Goal: Information Seeking & Learning: Learn about a topic

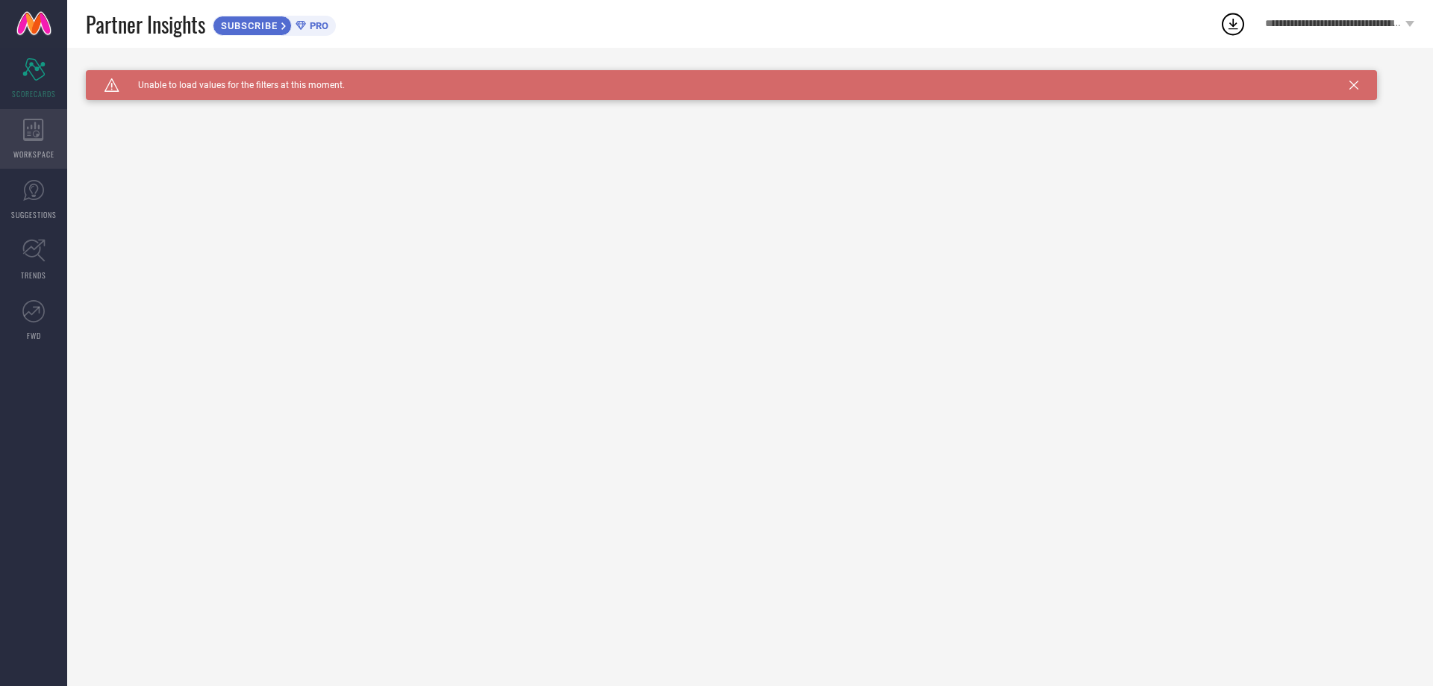
click at [43, 143] on div "WORKSPACE" at bounding box center [33, 139] width 67 height 60
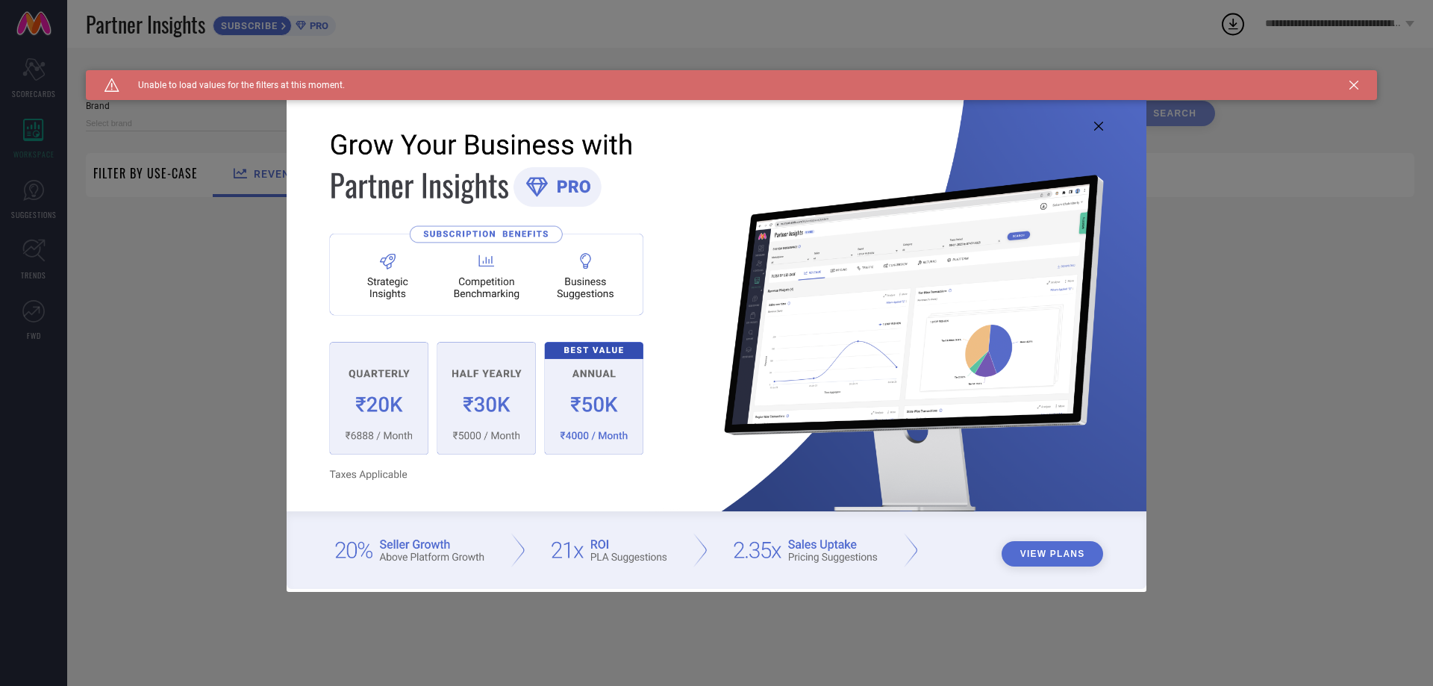
click at [1101, 121] on img at bounding box center [717, 341] width 860 height 494
type input "1 STOP FASHION"
type input "All"
click at [1098, 130] on icon at bounding box center [1099, 126] width 9 height 9
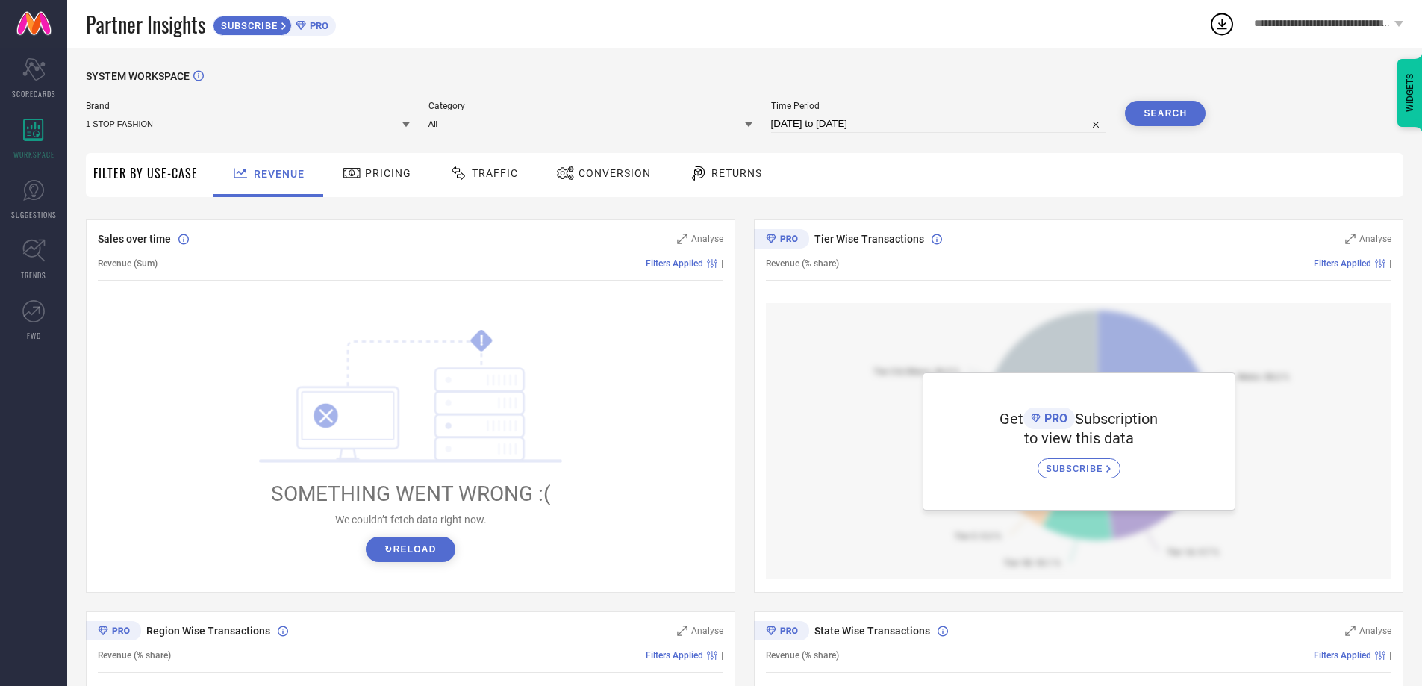
click at [166, 116] on div "1 STOP FASHION" at bounding box center [248, 123] width 324 height 16
click at [167, 123] on input at bounding box center [248, 124] width 324 height 16
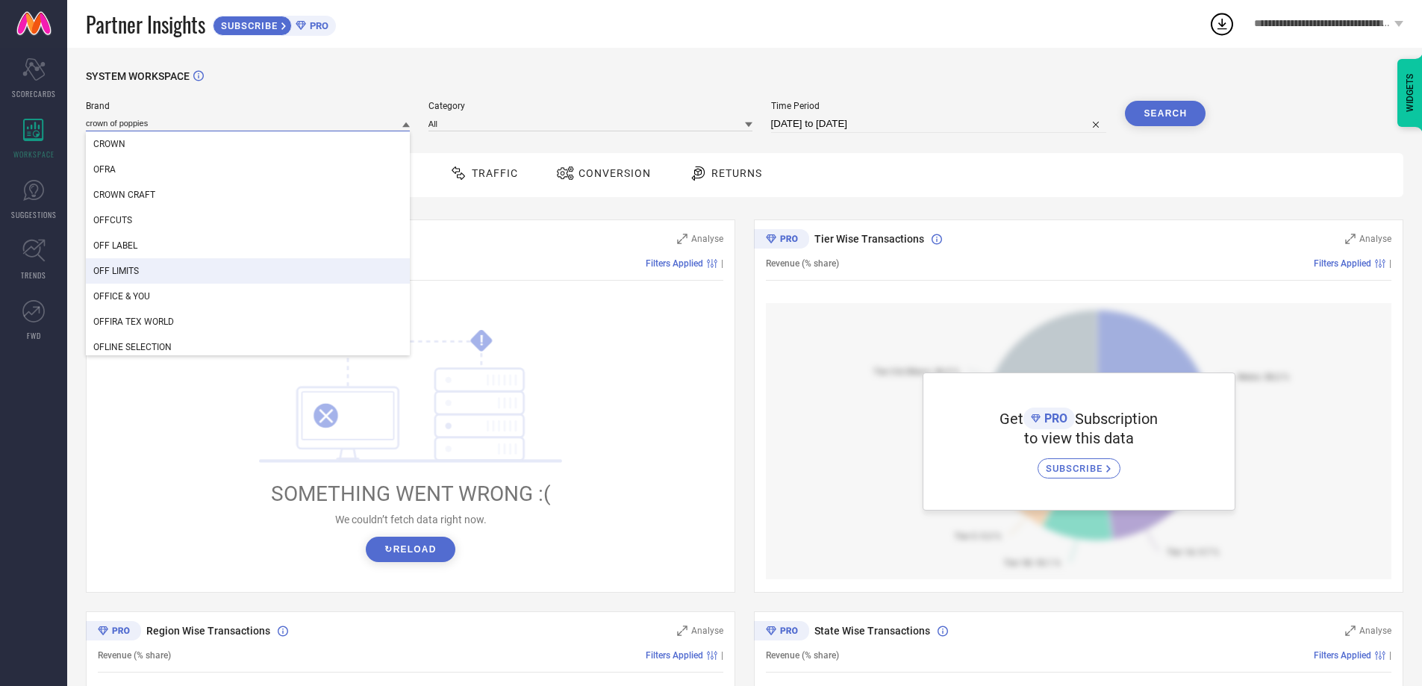
type input "crown of poppies"
click at [487, 243] on div "Sales over time" at bounding box center [380, 238] width 564 height 15
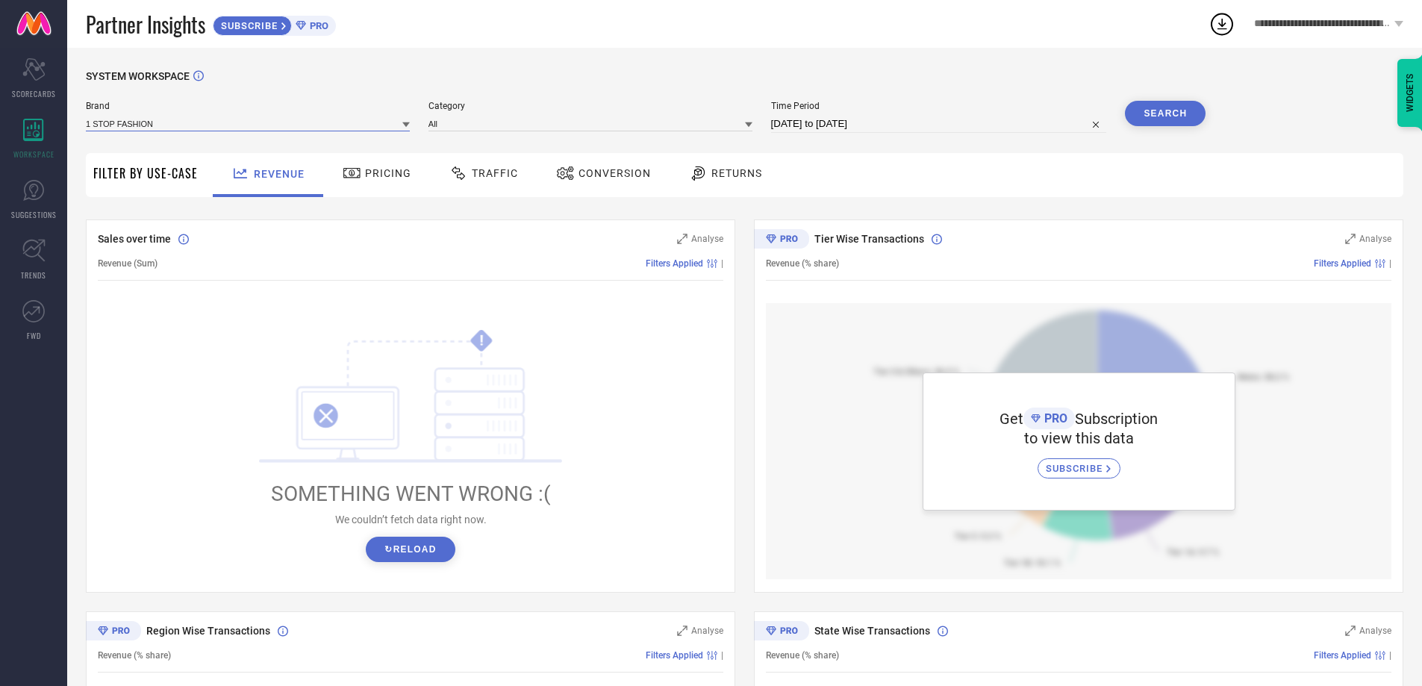
click at [352, 116] on input at bounding box center [248, 124] width 324 height 16
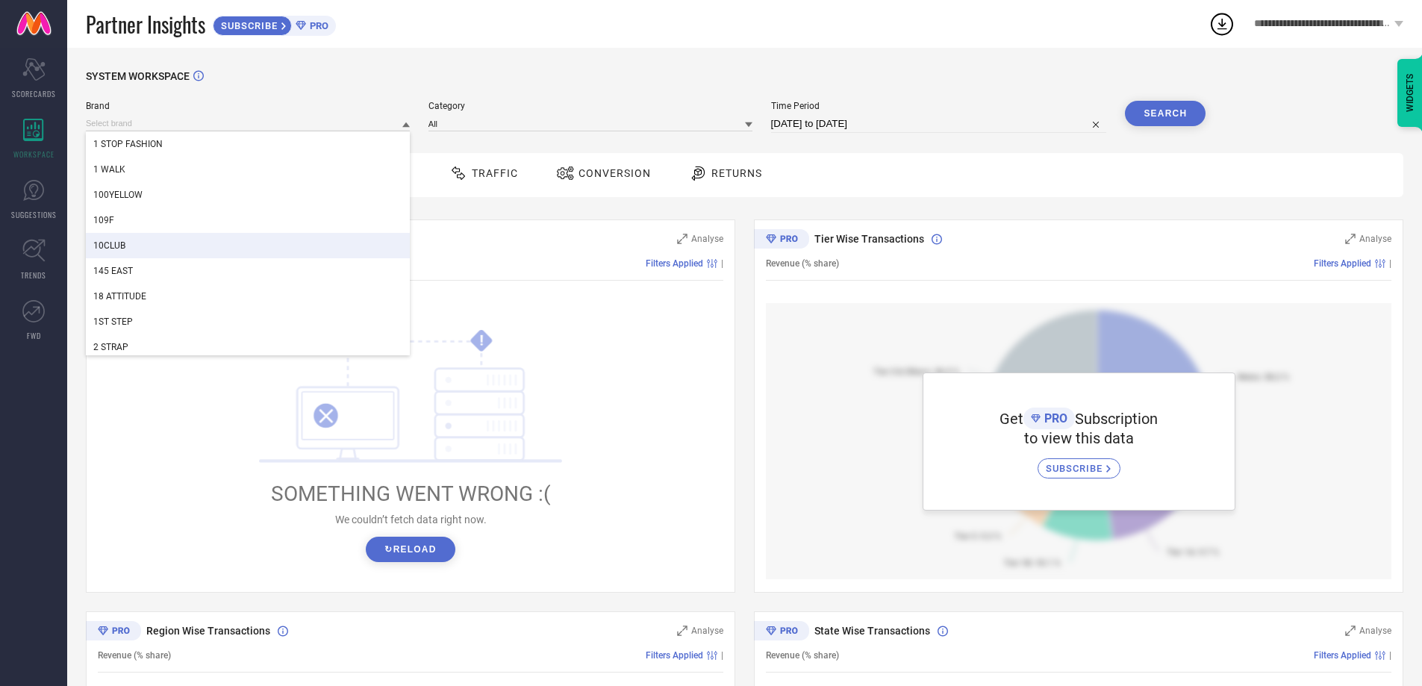
click at [523, 223] on div "Sales over time Analyse Revenue (Sum) Filters Applied | ! SOMETHING WENT WRONG …" at bounding box center [411, 406] width 650 height 373
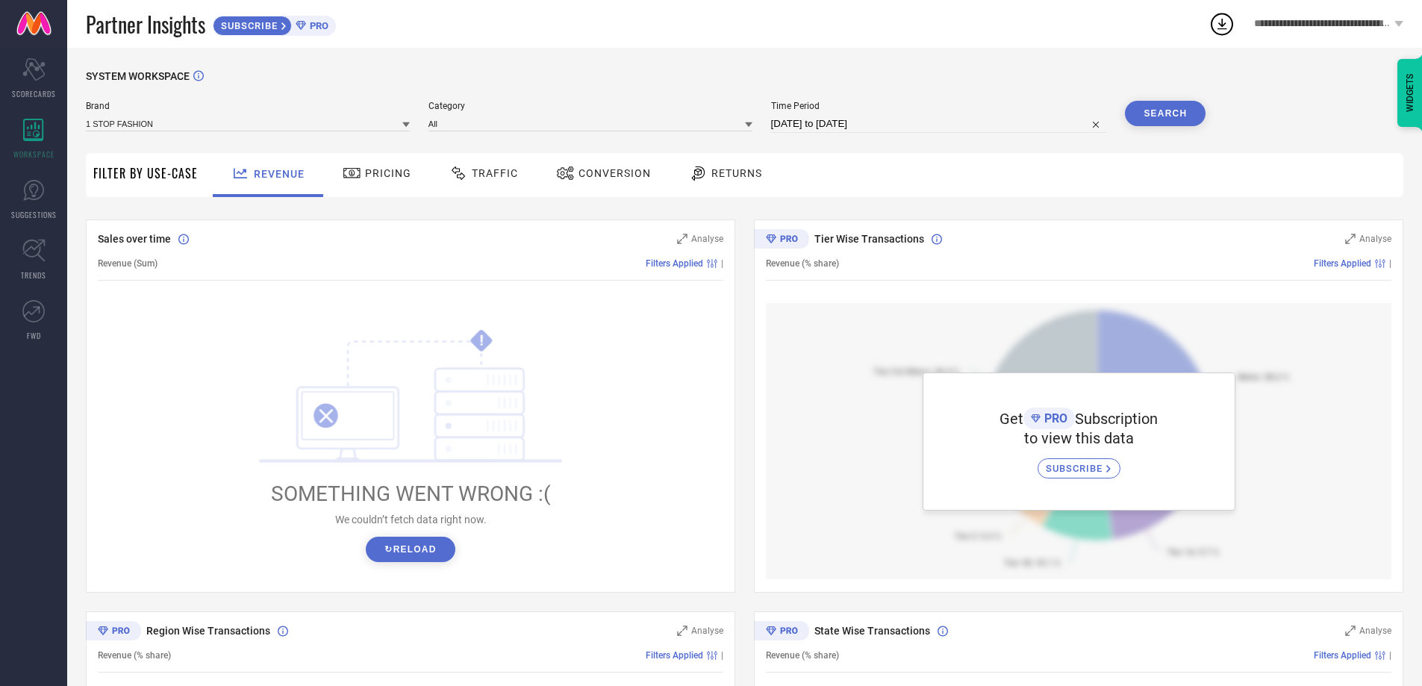
click at [481, 177] on span "Traffic" at bounding box center [495, 173] width 46 height 12
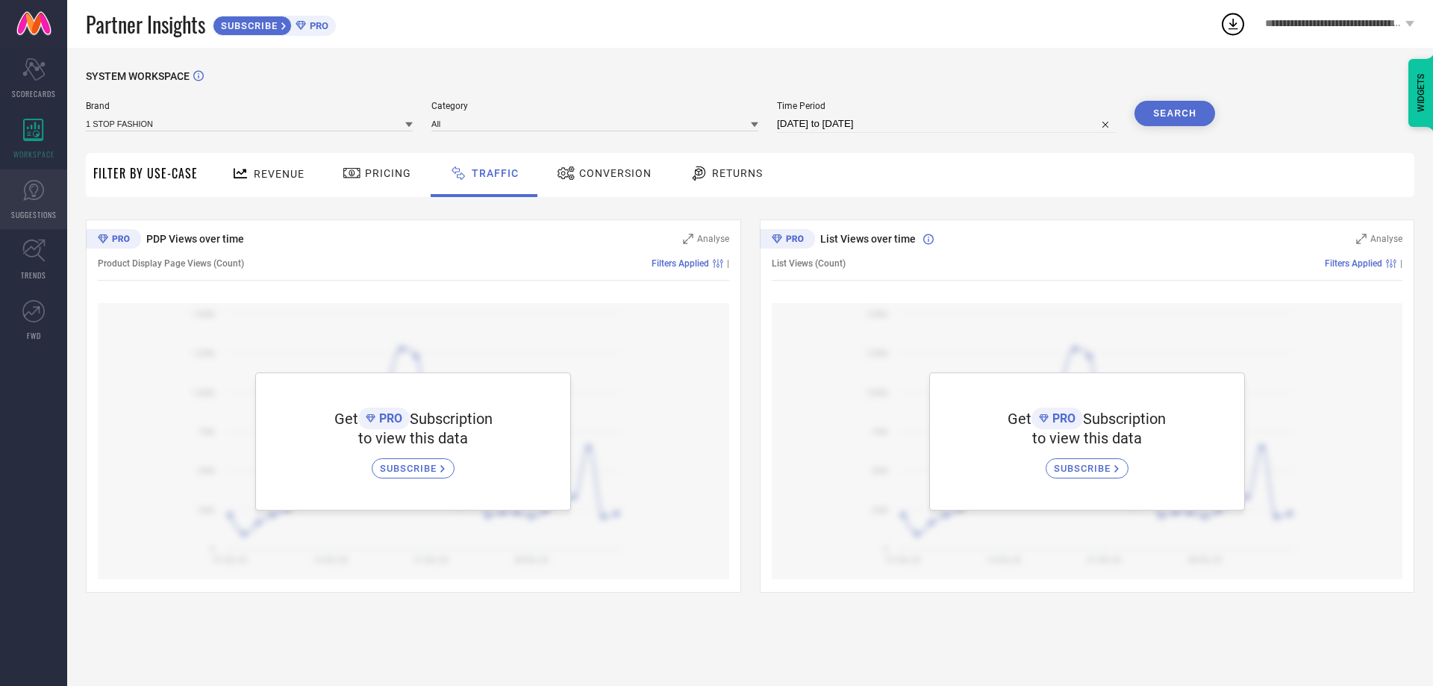
click at [36, 205] on link "SUGGESTIONS" at bounding box center [33, 199] width 67 height 60
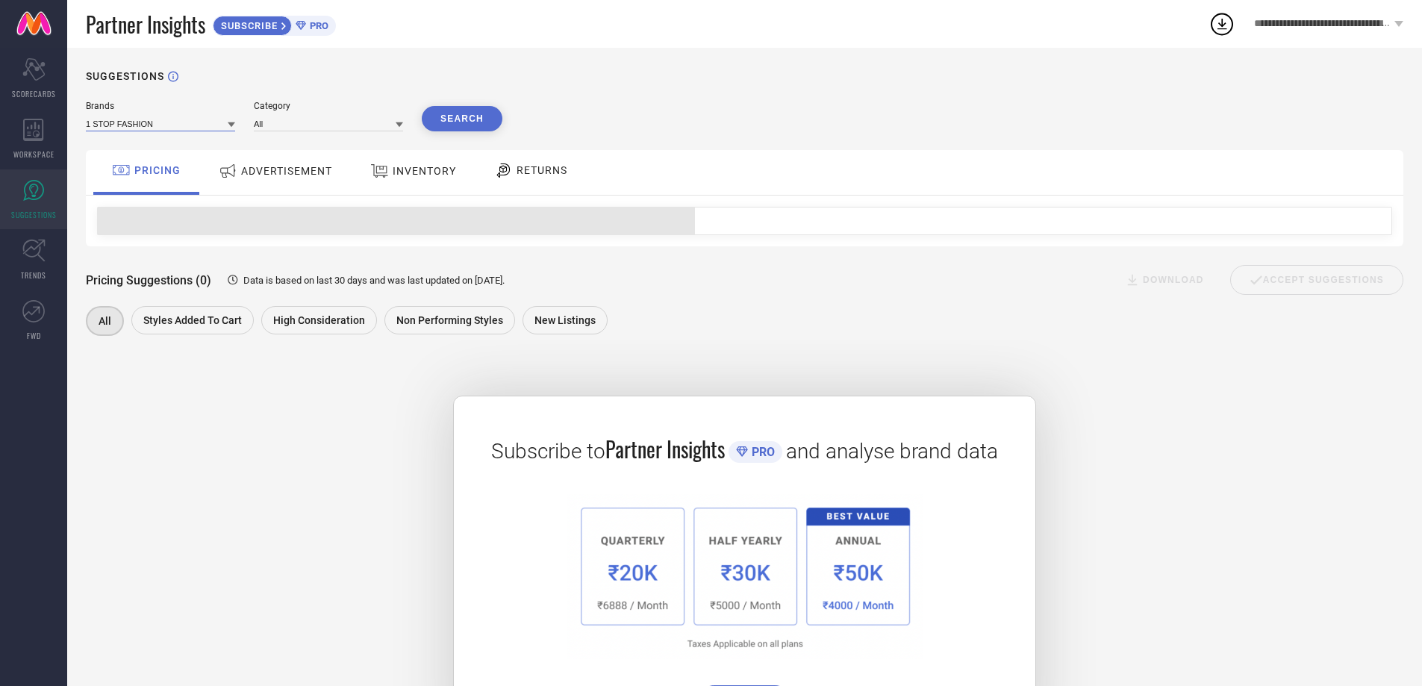
click at [151, 124] on input at bounding box center [160, 124] width 149 height 16
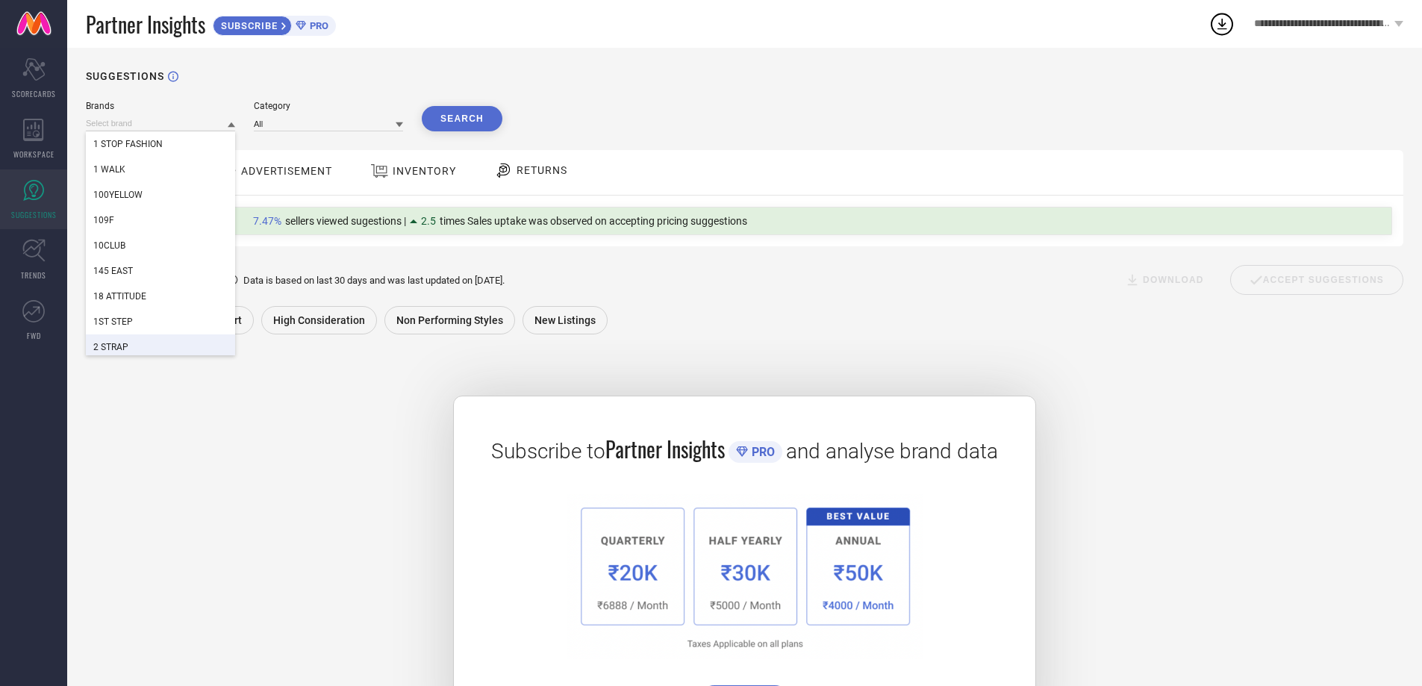
click at [207, 390] on div "Subscribe to Partner Insights PRO and analyse brand data SUBSCRIBE" at bounding box center [745, 550] width 1318 height 385
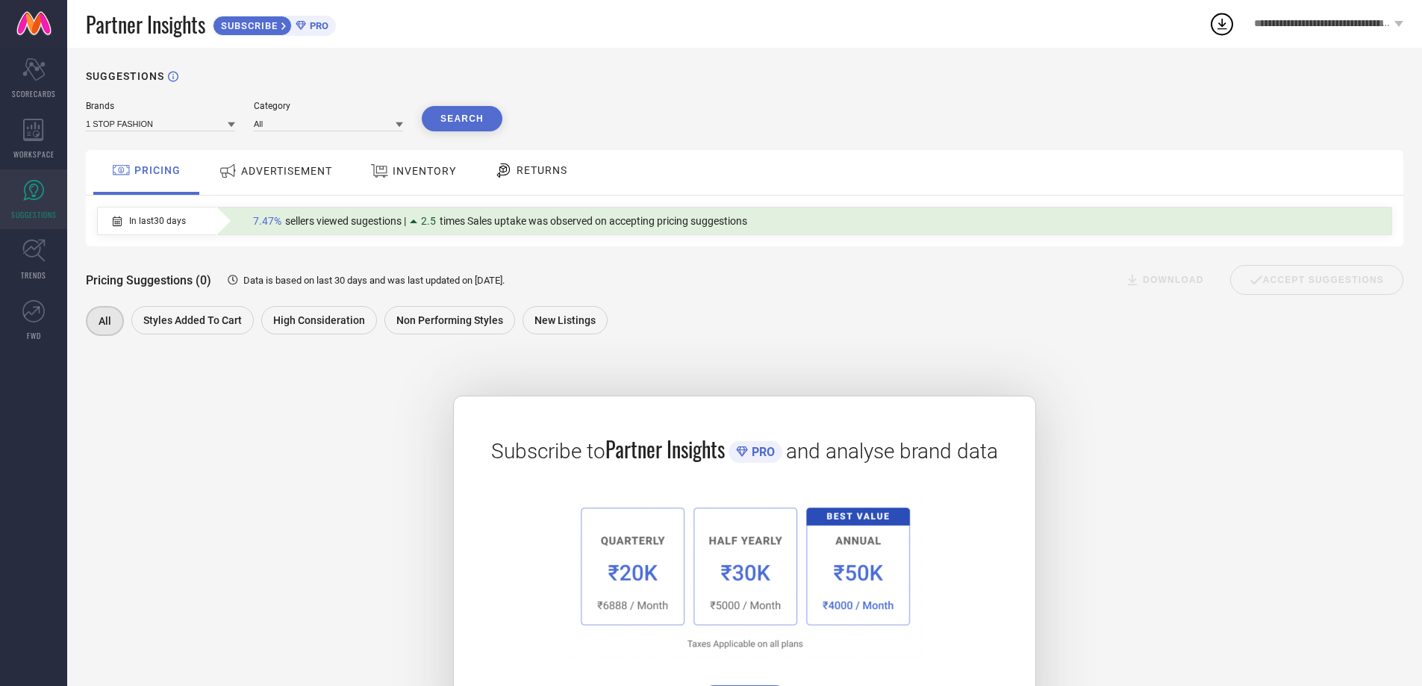
click at [302, 178] on div "ADVERTISEMENT" at bounding box center [275, 171] width 121 height 27
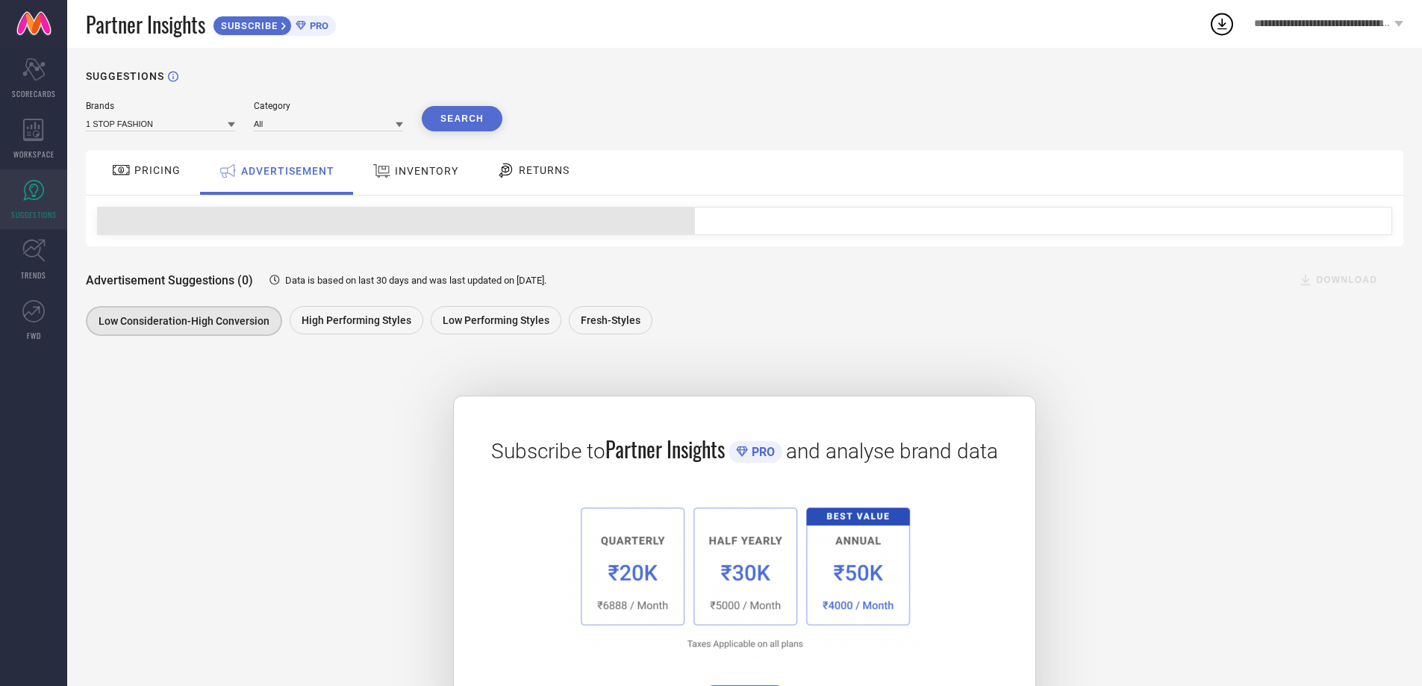
click at [443, 168] on span "INVENTORY" at bounding box center [426, 171] width 63 height 12
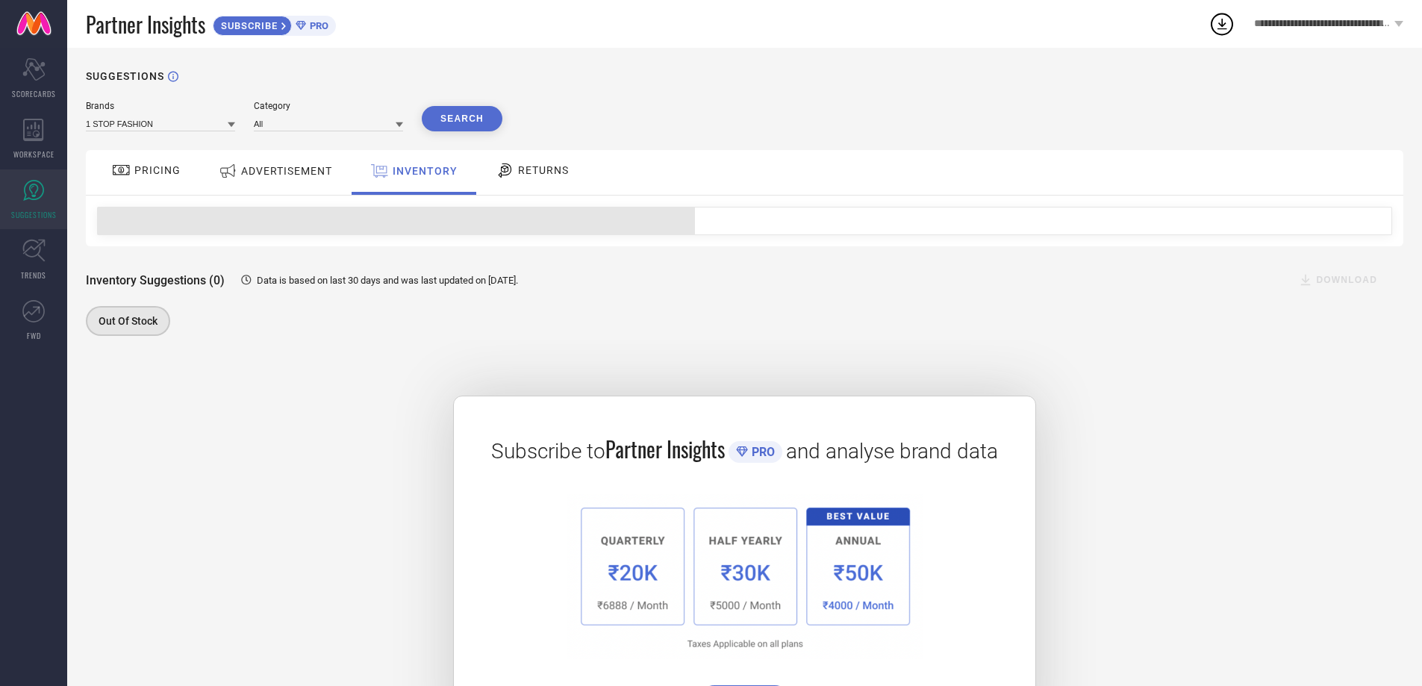
click at [523, 165] on span "RETURNS" at bounding box center [543, 170] width 51 height 12
click at [158, 181] on div "PRICING" at bounding box center [146, 170] width 76 height 25
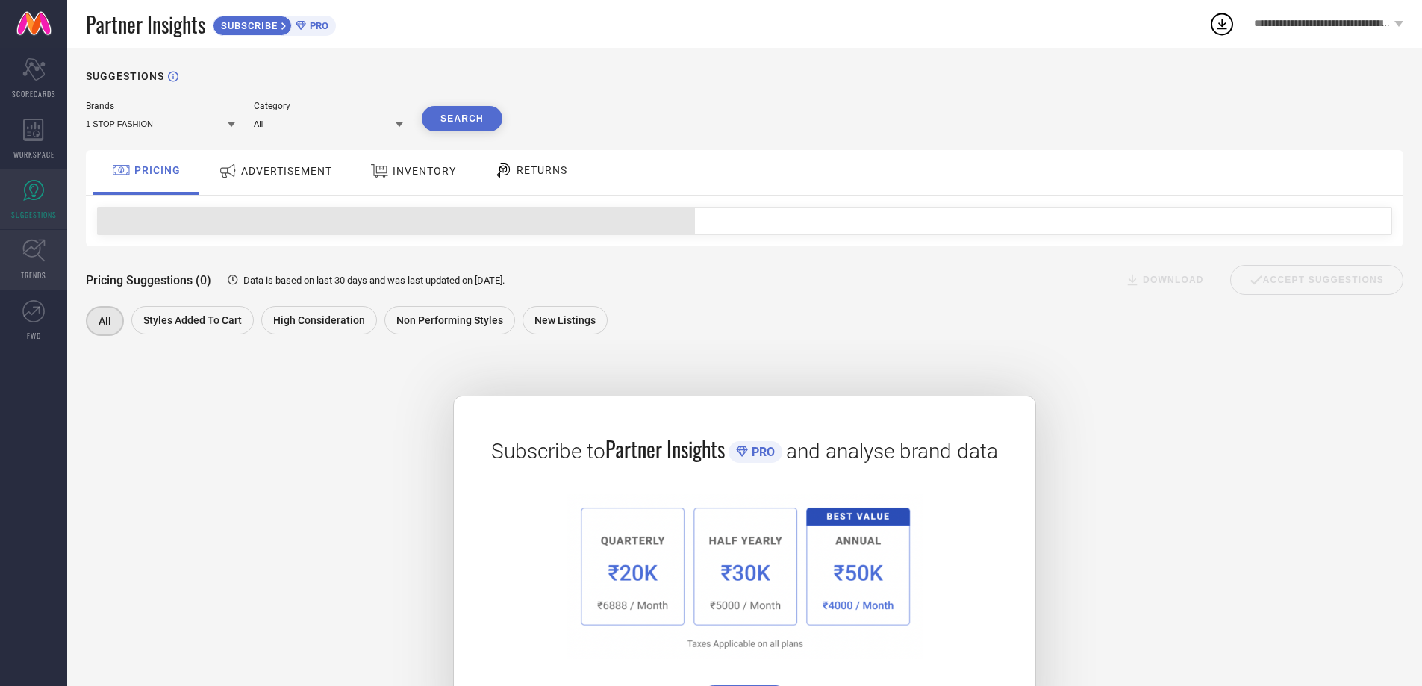
click at [20, 258] on link "TRENDS" at bounding box center [33, 260] width 67 height 60
